Goal: Navigation & Orientation: Find specific page/section

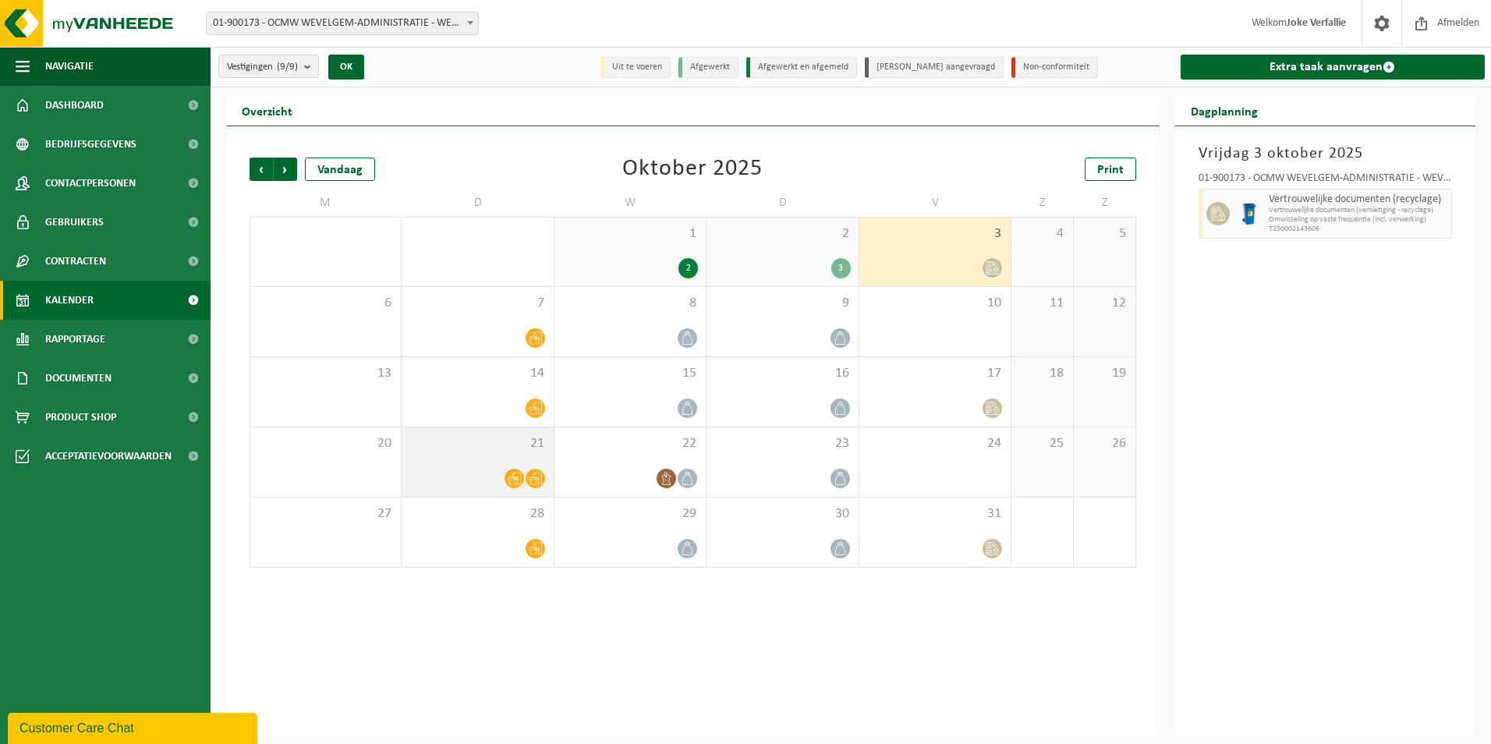
click at [479, 459] on div "21" at bounding box center [477, 461] width 151 height 69
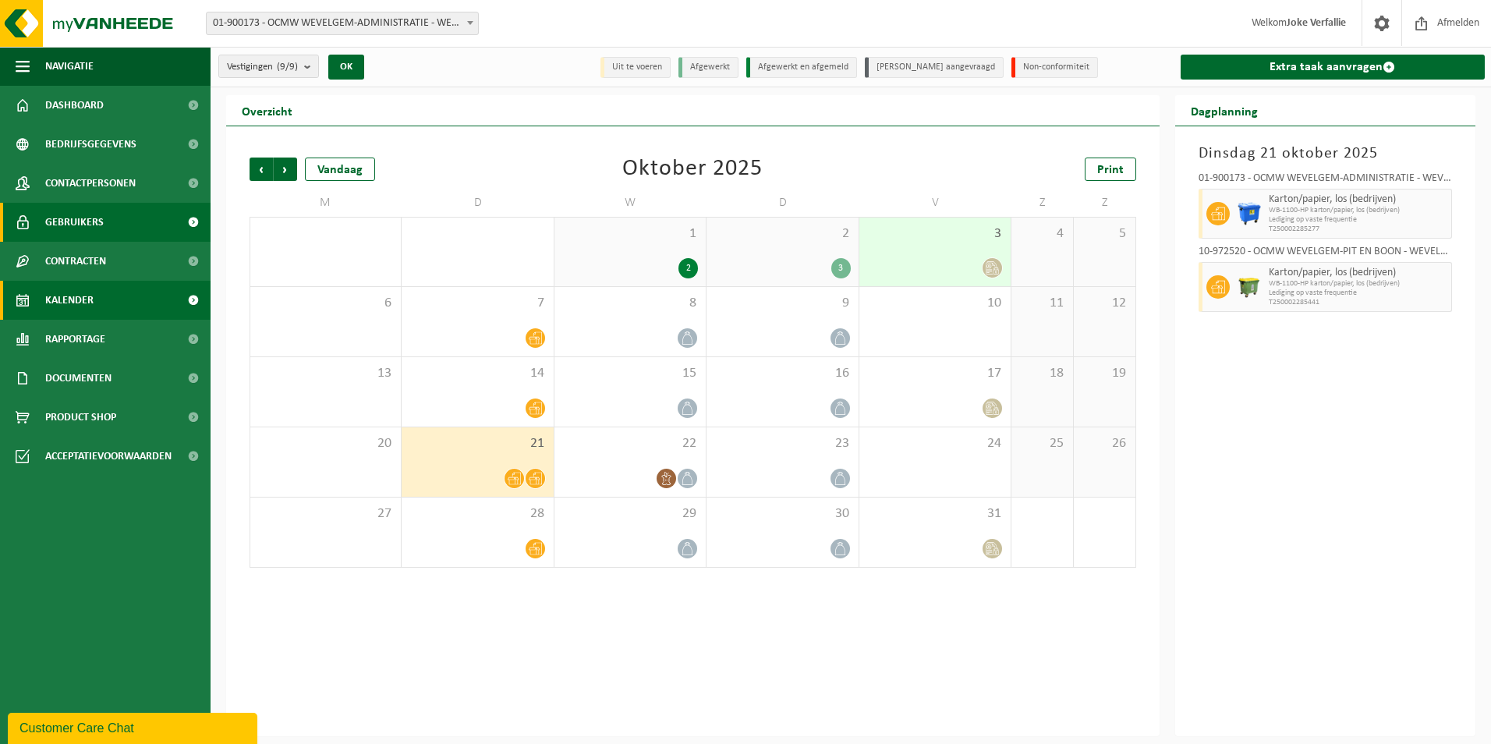
click at [91, 214] on span "Gebruikers" at bounding box center [74, 222] width 58 height 39
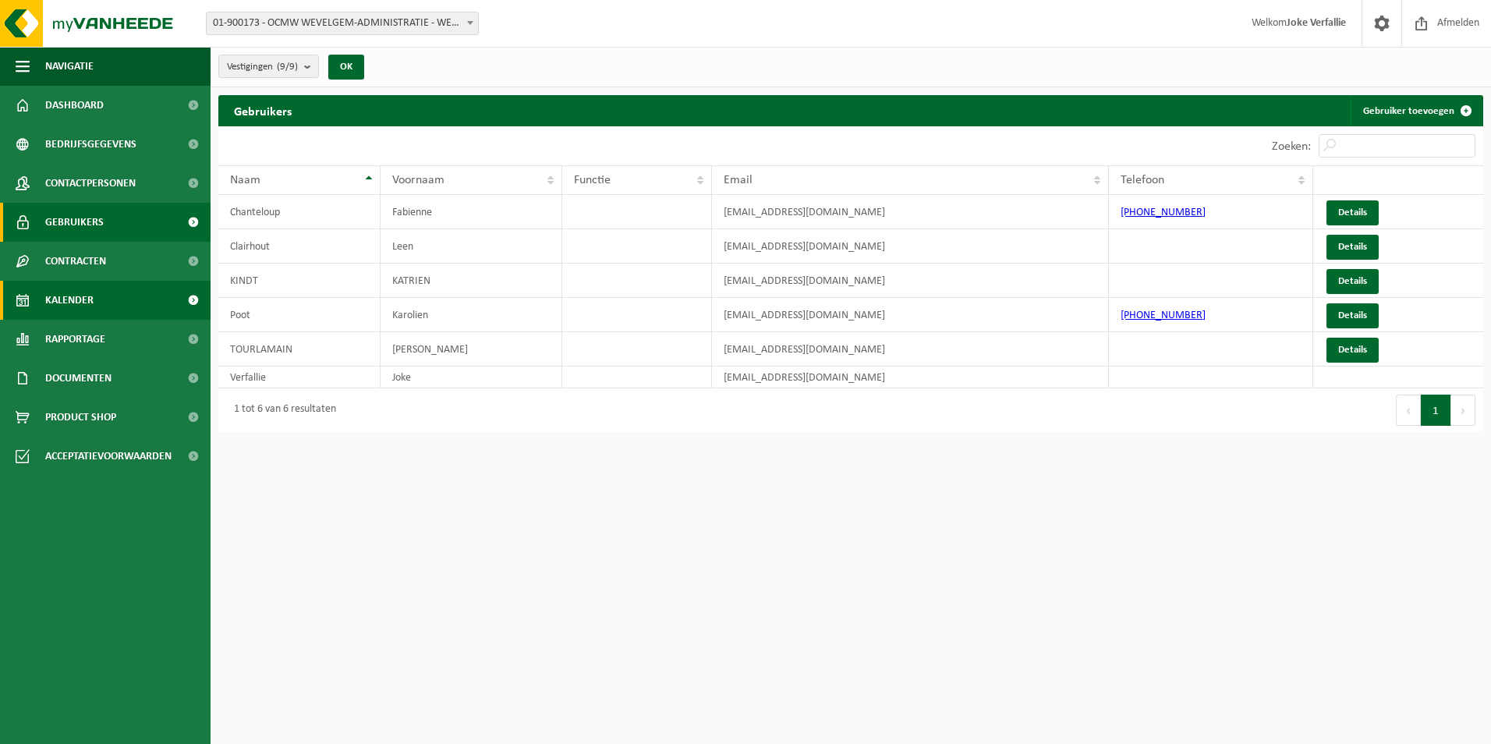
click at [82, 306] on span "Kalender" at bounding box center [69, 300] width 48 height 39
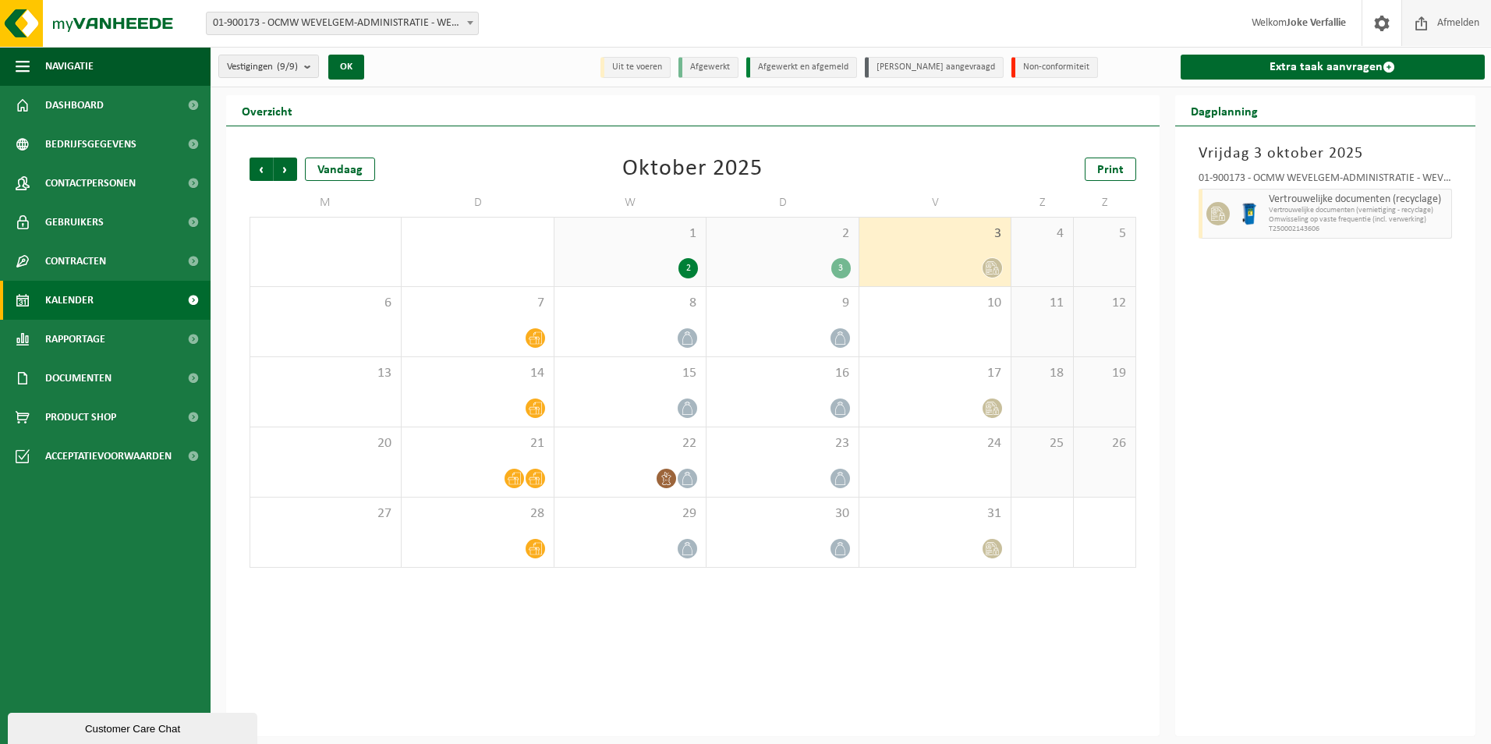
click at [1449, 16] on span "Afmelden" at bounding box center [1458, 23] width 50 height 46
